Goal: Information Seeking & Learning: Understand process/instructions

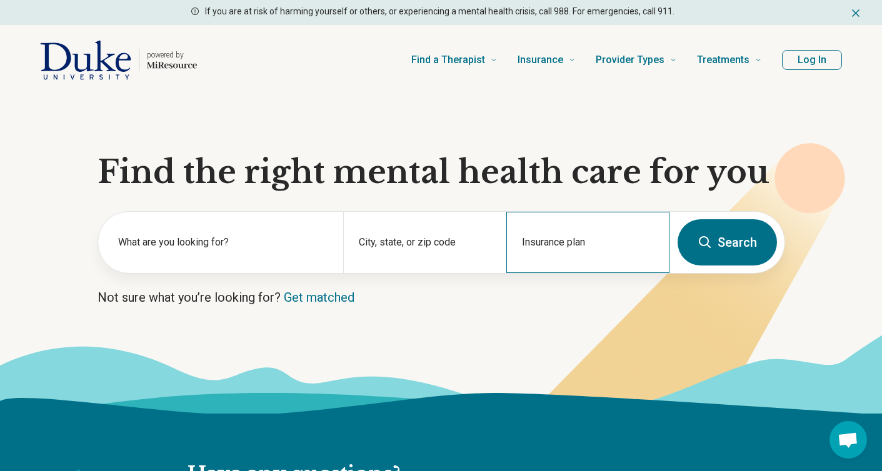
click at [588, 242] on div "Insurance plan" at bounding box center [587, 242] width 163 height 61
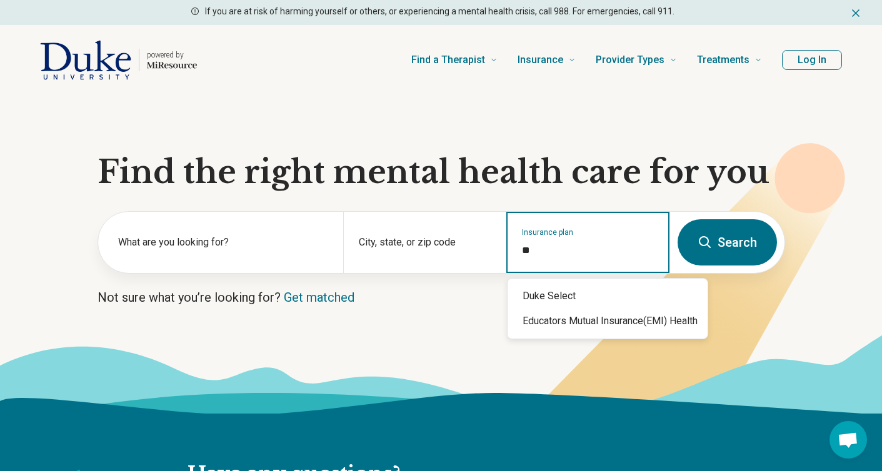
type input "*"
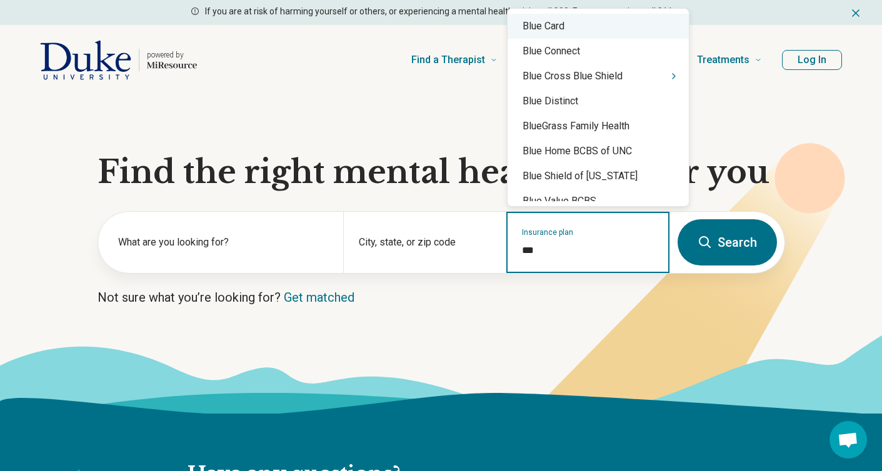
type input "***"
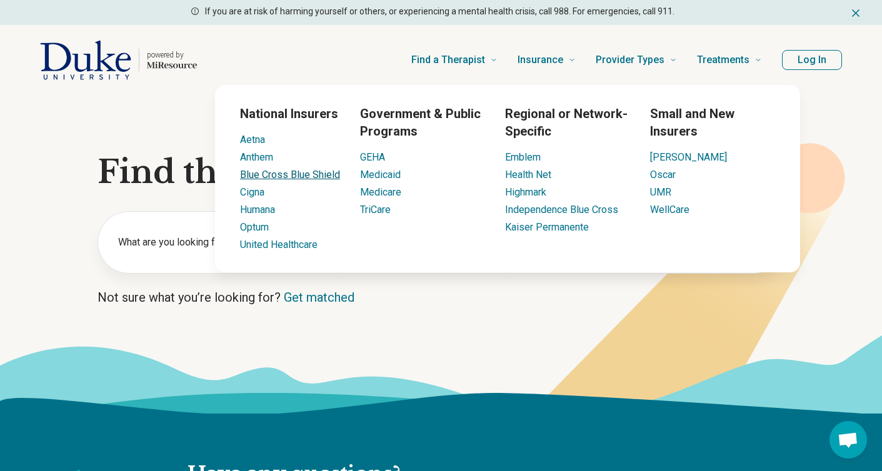
click at [320, 174] on link "Blue Cross Blue Shield" at bounding box center [290, 175] width 100 height 12
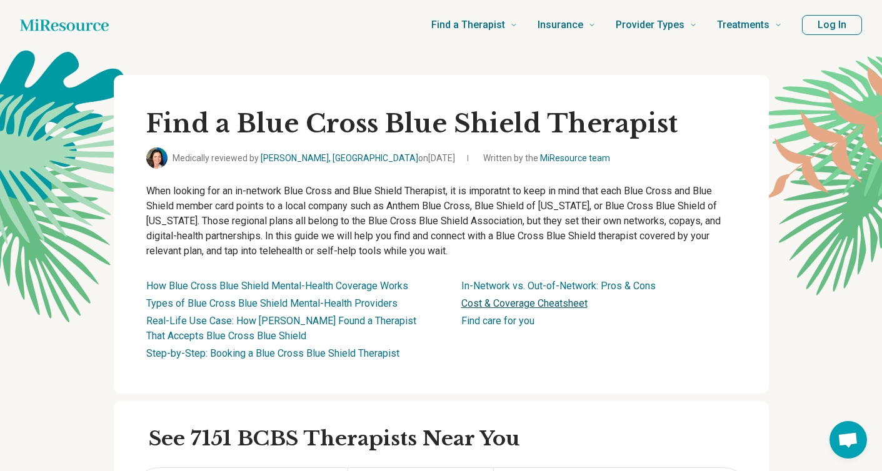
click at [479, 302] on link "Cost & Coverage Cheatsheet" at bounding box center [524, 304] width 126 height 12
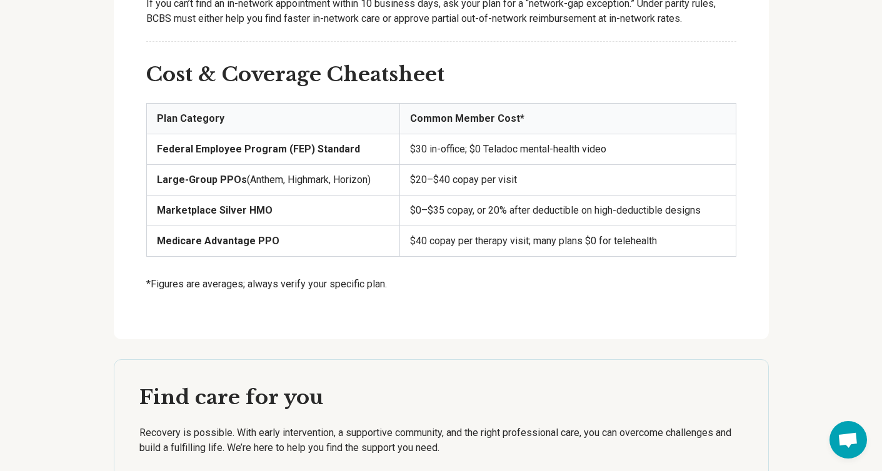
scroll to position [2974, 0]
